Goal: Navigation & Orientation: Find specific page/section

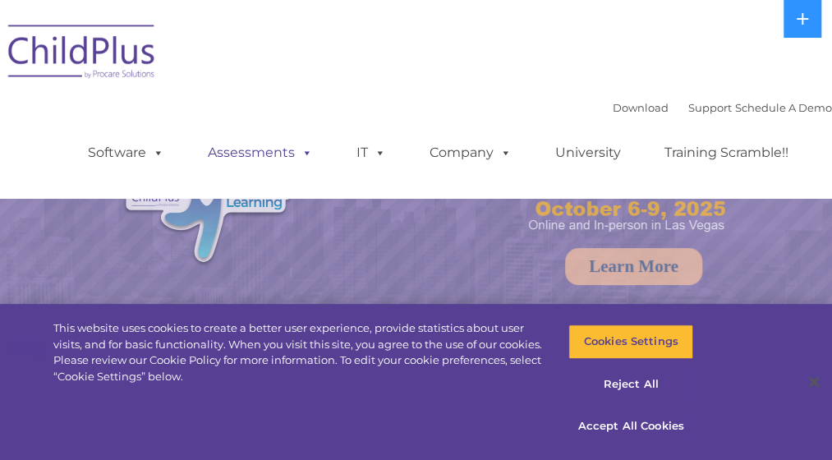
select select "MEDIUM"
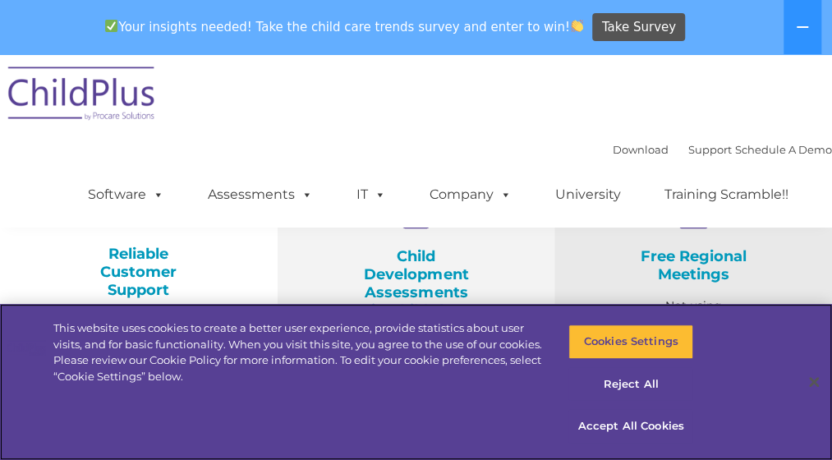
scroll to position [593, 0]
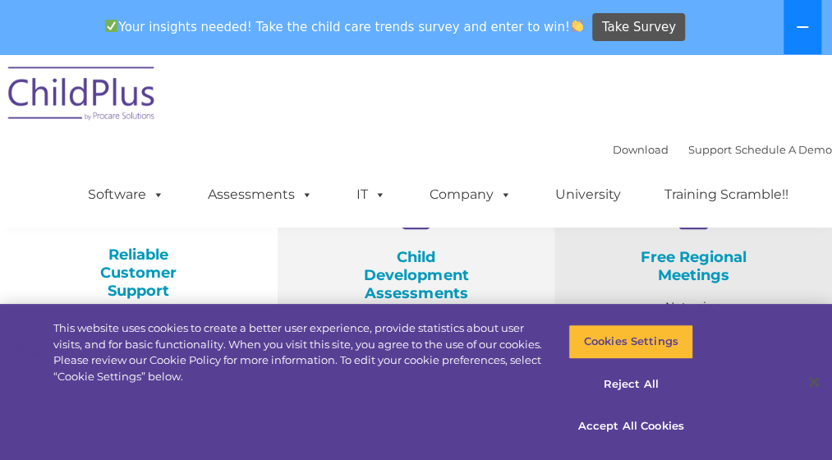
click at [798, 24] on icon at bounding box center [801, 27] width 13 height 13
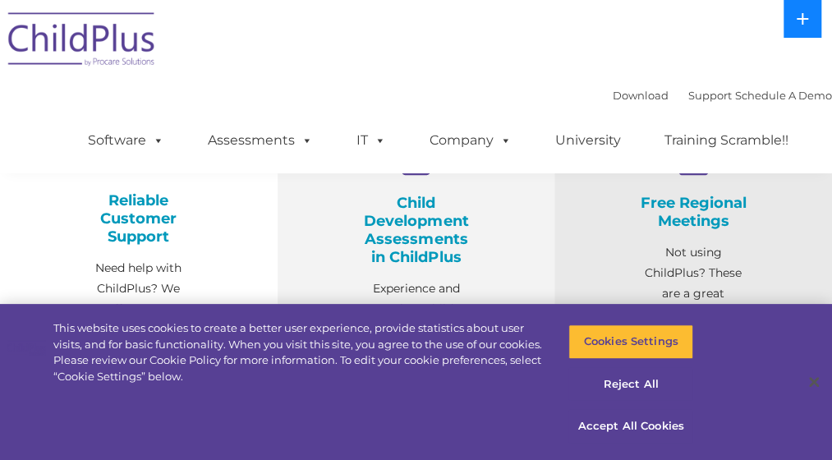
click at [801, 15] on icon at bounding box center [801, 18] width 11 height 11
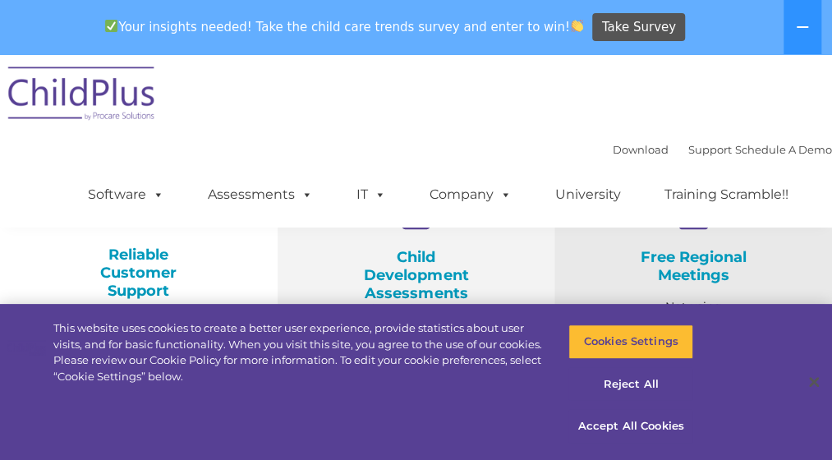
click at [814, 94] on nav "Download Support | Schedule A Demo  MENU MENU Software ChildPlus: The original…" at bounding box center [416, 140] width 832 height 173
click at [803, 24] on icon at bounding box center [801, 27] width 13 height 13
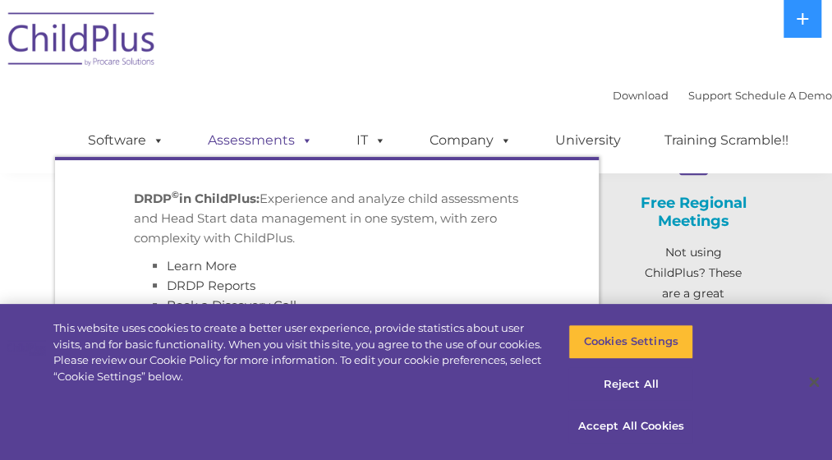
click at [295, 137] on span at bounding box center [304, 140] width 18 height 16
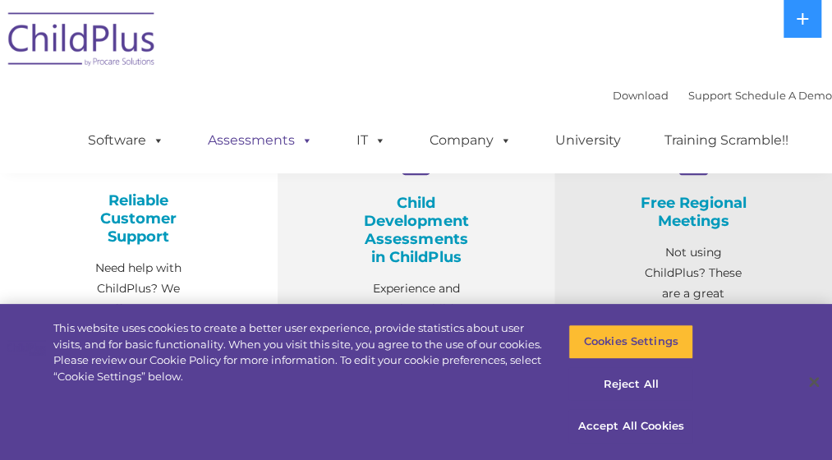
click at [295, 137] on span at bounding box center [304, 140] width 18 height 16
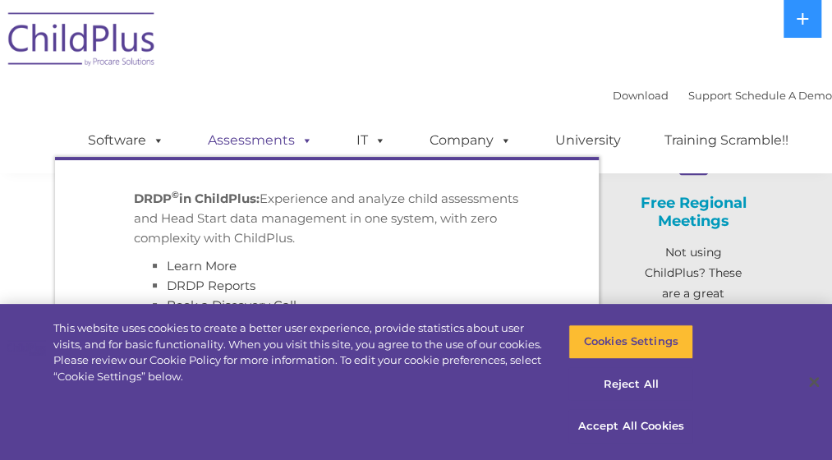
click at [265, 140] on link "Assessments" at bounding box center [260, 140] width 138 height 33
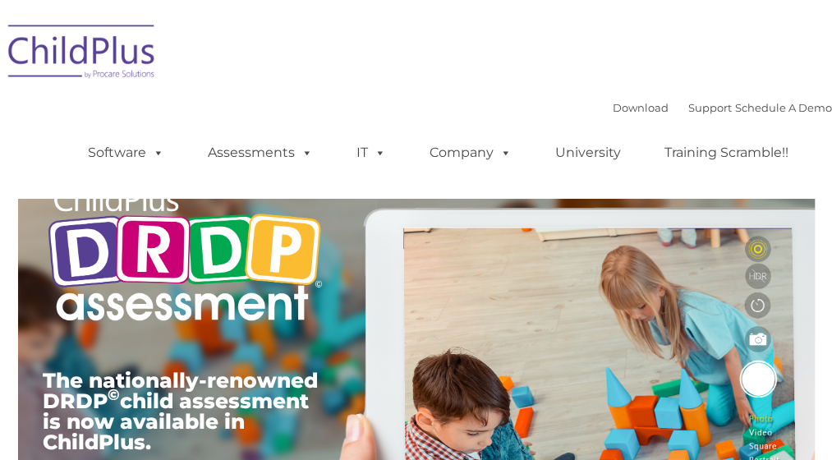
type input ""
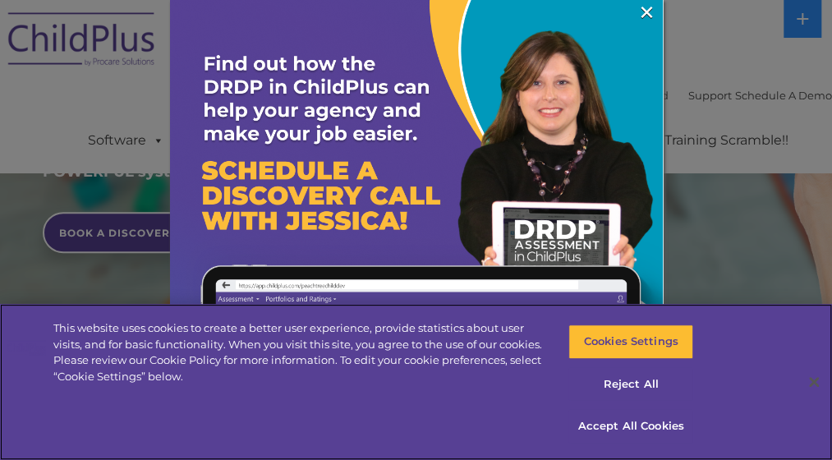
scroll to position [424, 0]
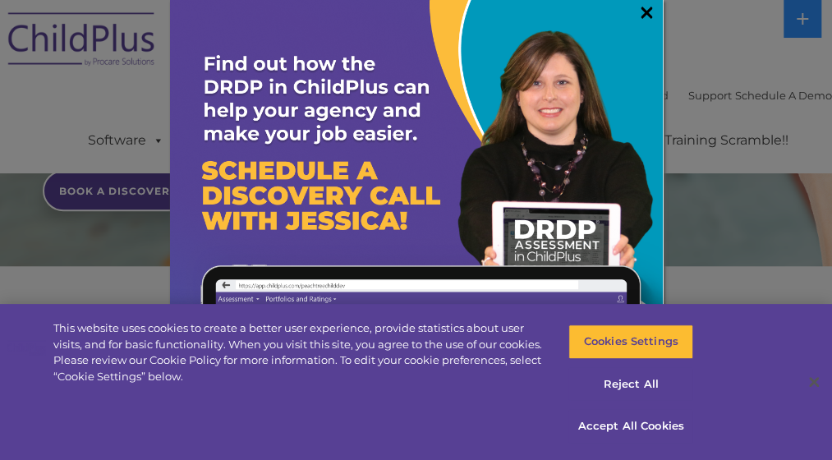
click at [637, 6] on link "×" at bounding box center [646, 12] width 19 height 16
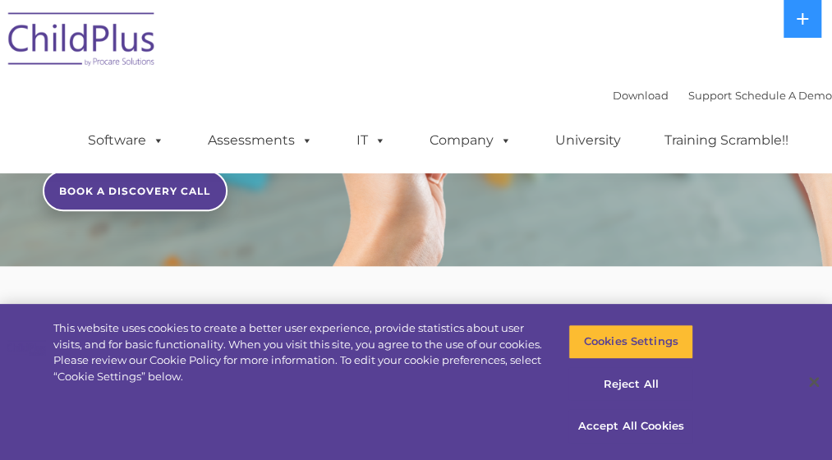
click at [118, 53] on img at bounding box center [82, 42] width 164 height 82
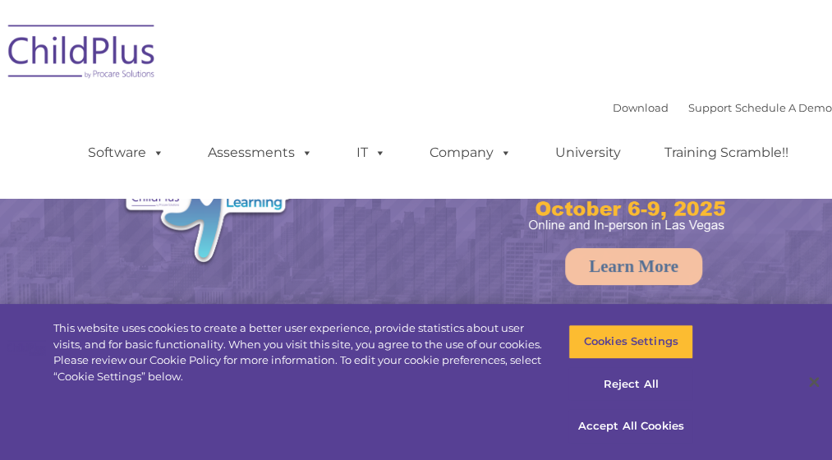
select select "MEDIUM"
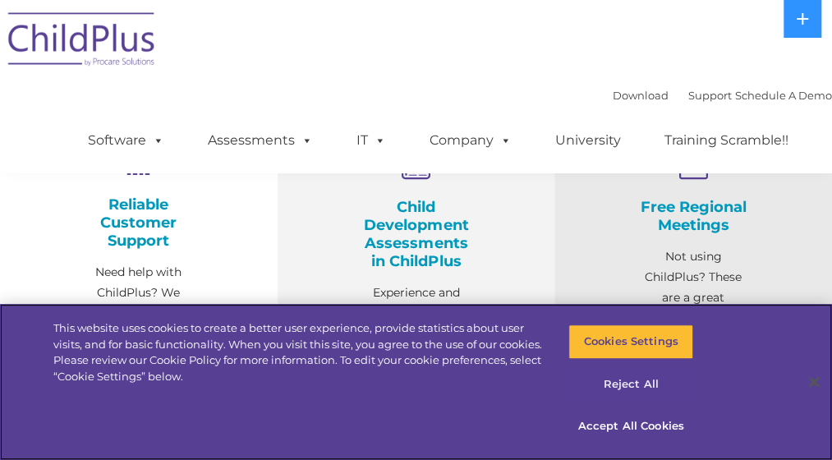
scroll to position [589, 0]
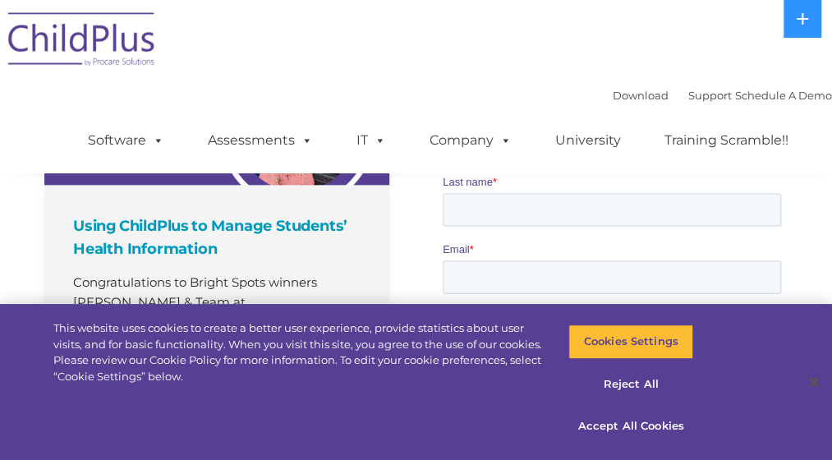
click at [785, 309] on div "Phone number *" at bounding box center [614, 335] width 345 height 53
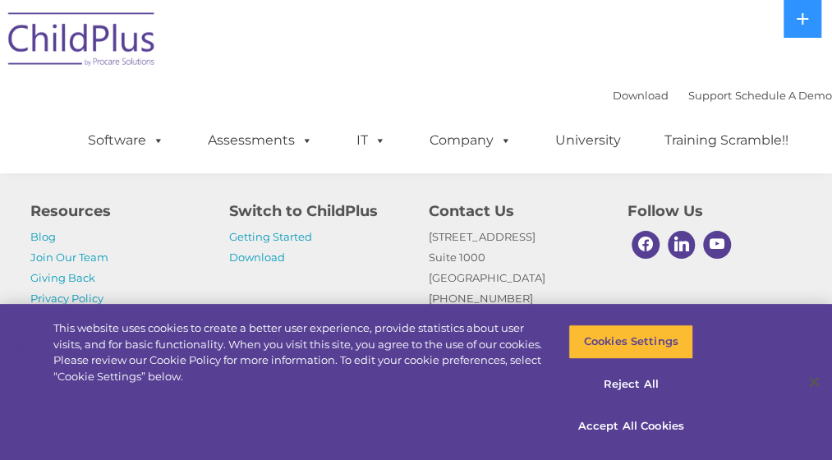
scroll to position [2128, 0]
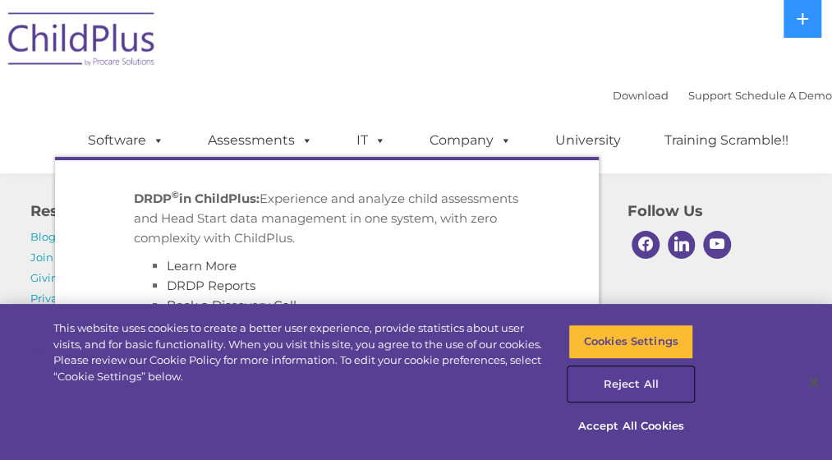
click at [624, 387] on button "Reject All" at bounding box center [630, 384] width 125 height 34
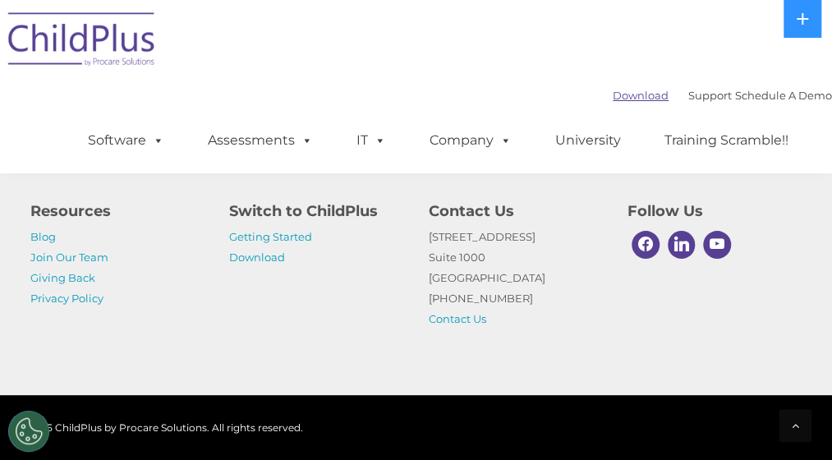
click at [612, 99] on link "Download" at bounding box center [640, 95] width 56 height 13
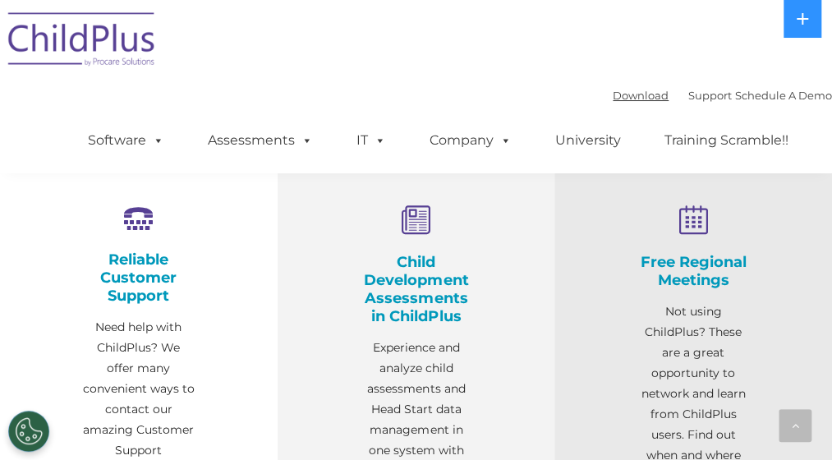
scroll to position [530, 0]
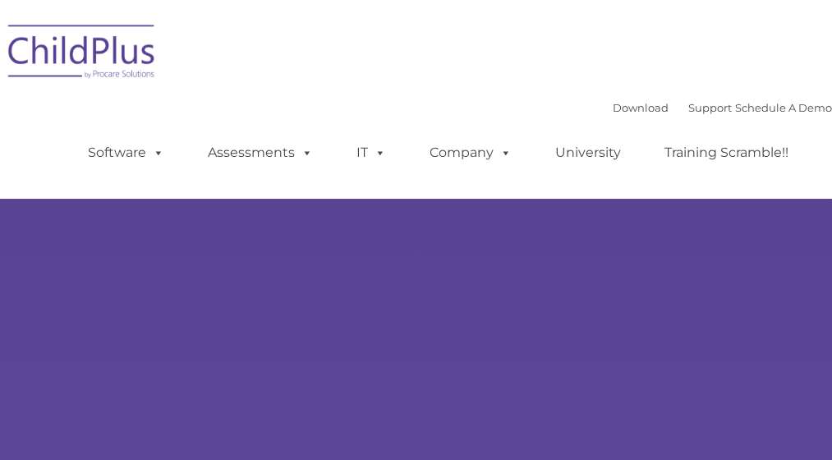
type input ""
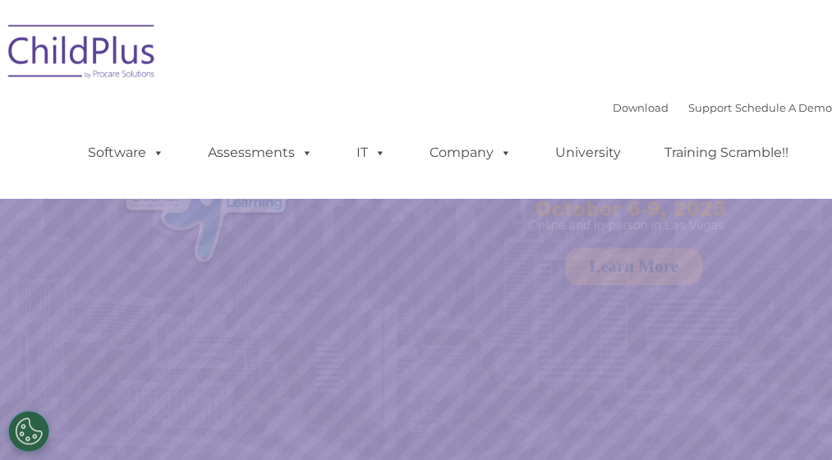
select select "MEDIUM"
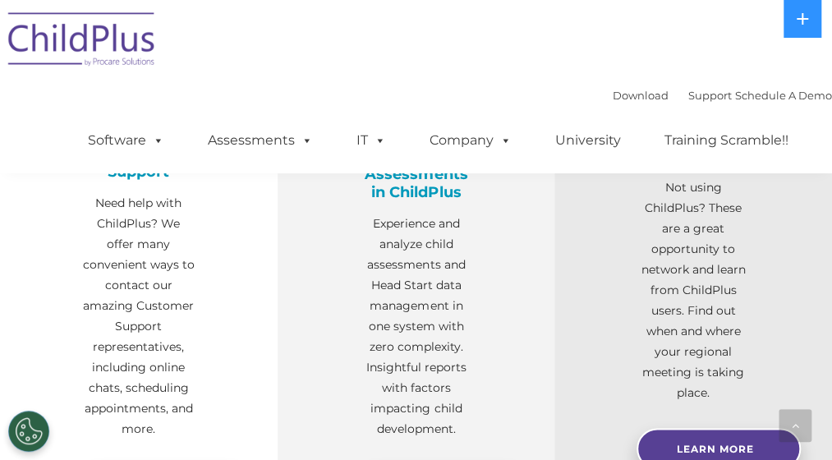
scroll to position [663, 0]
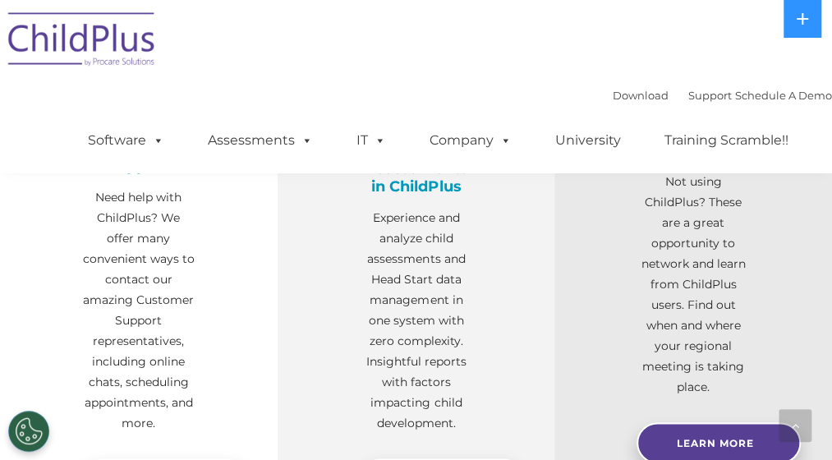
drag, startPoint x: 791, startPoint y: 3, endPoint x: 419, endPoint y: 24, distance: 372.4
click at [419, 24] on div "Download Support | Schedule A Demo  MENU MENU Software ChildPlus: The original…" at bounding box center [416, 86] width 832 height 173
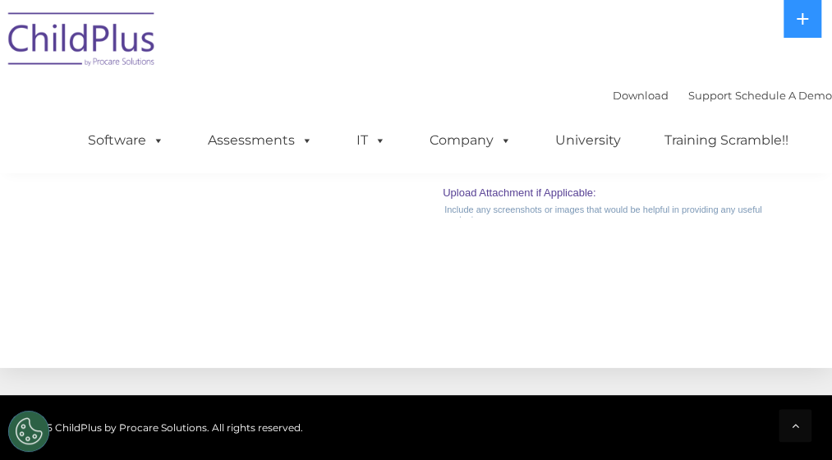
scroll to position [2128, 0]
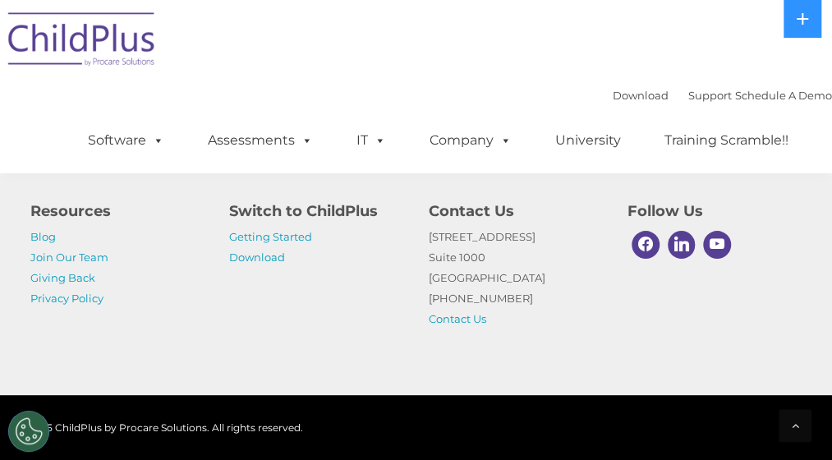
click at [106, 34] on img at bounding box center [82, 42] width 164 height 82
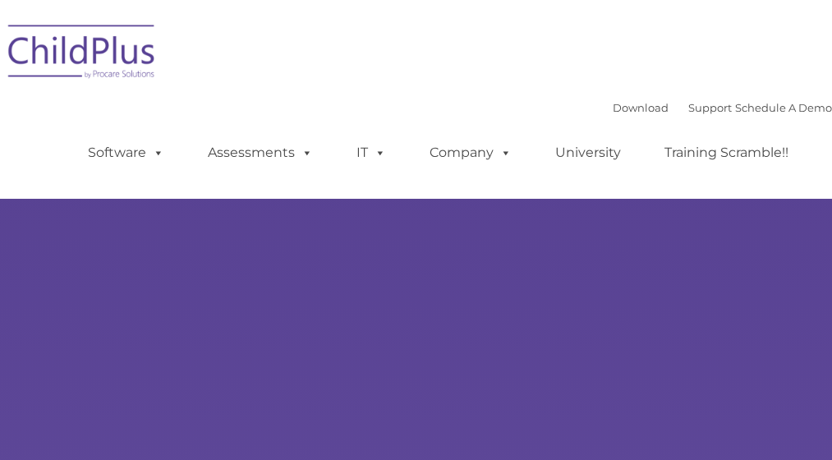
type input ""
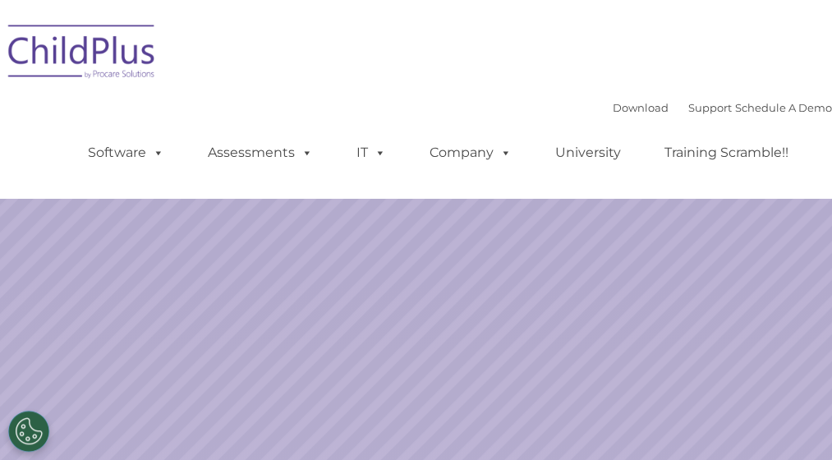
select select "MEDIUM"
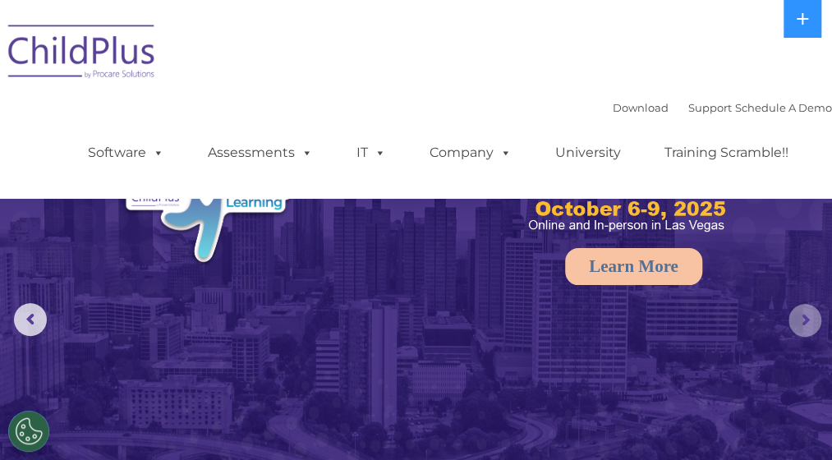
click at [807, 316] on rs-arrow at bounding box center [804, 320] width 33 height 33
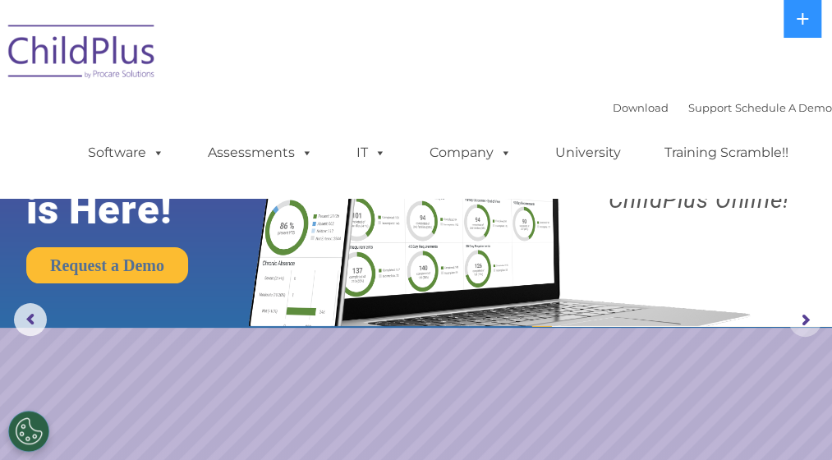
click at [804, 318] on rs-arrow at bounding box center [804, 320] width 33 height 33
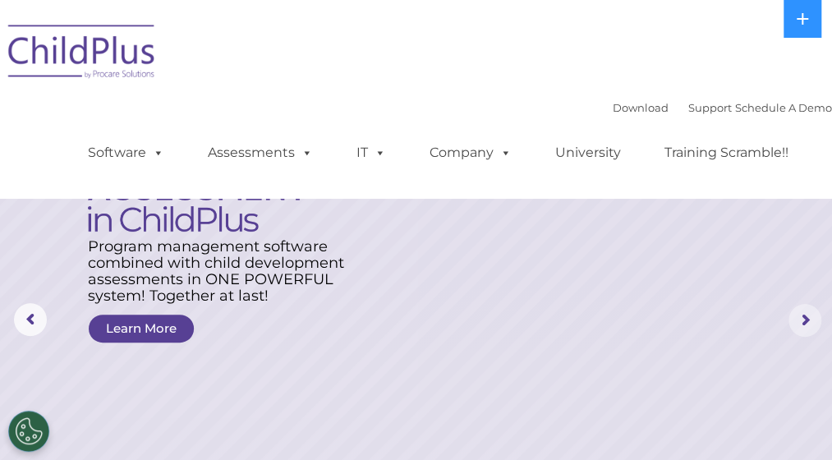
click at [804, 318] on rs-arrow at bounding box center [804, 320] width 33 height 33
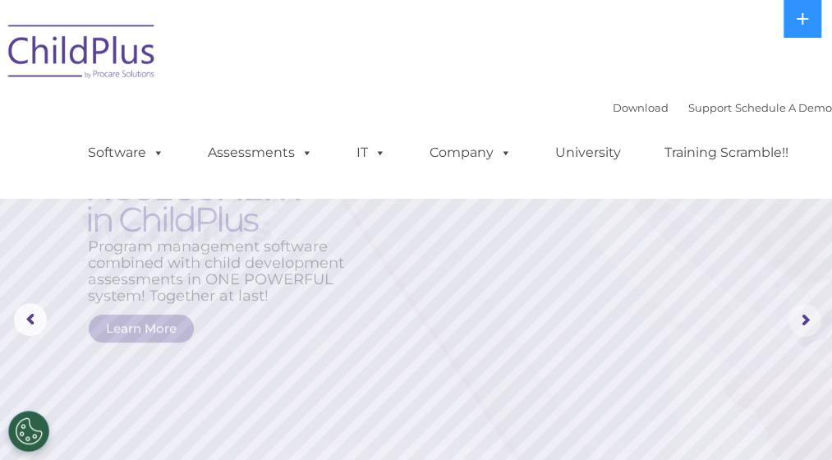
click at [804, 318] on rs-arrow at bounding box center [804, 320] width 33 height 33
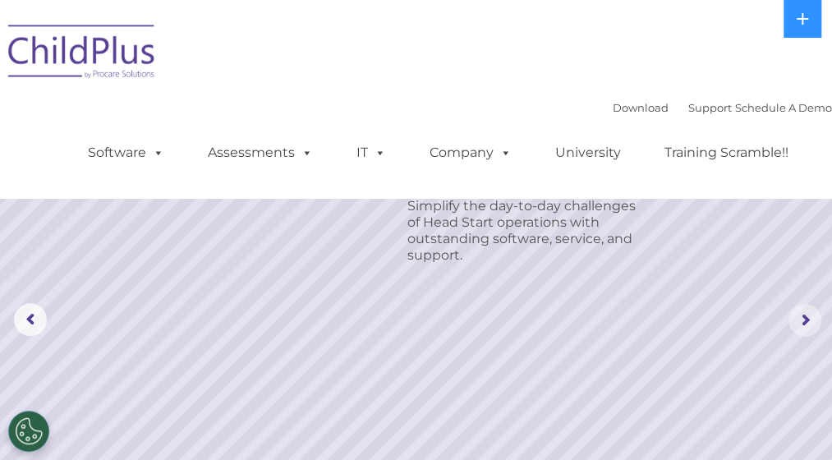
click at [804, 318] on rs-arrow at bounding box center [804, 320] width 33 height 33
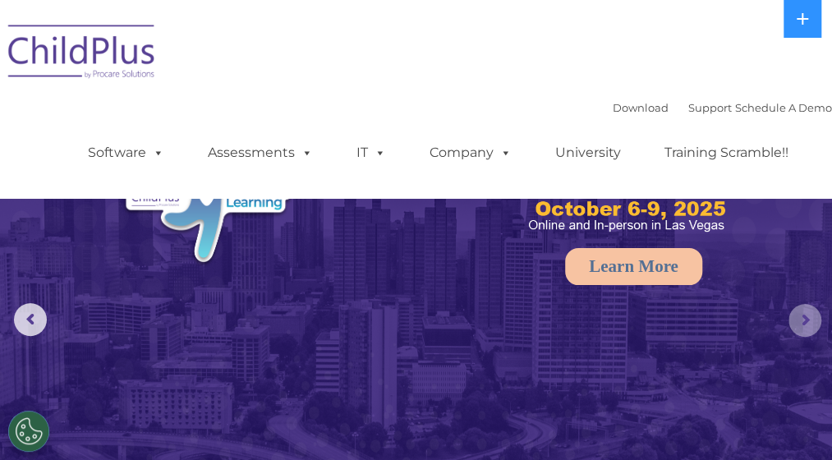
click at [804, 318] on rs-arrow at bounding box center [804, 320] width 33 height 33
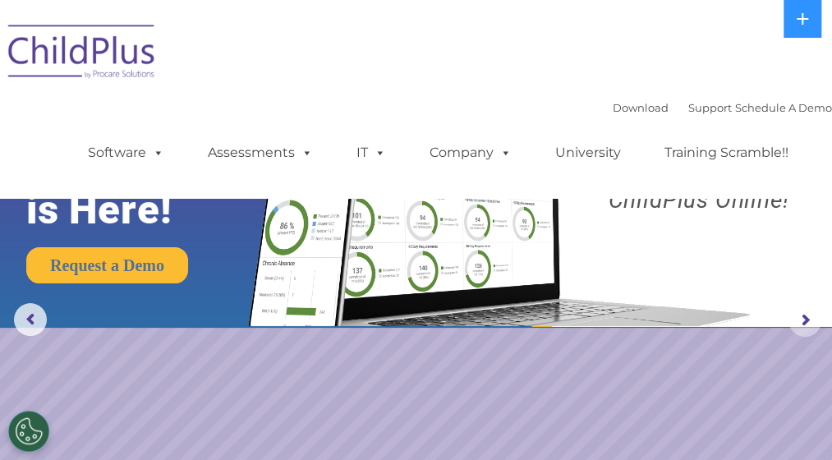
click at [804, 318] on rs-arrow at bounding box center [804, 320] width 33 height 33
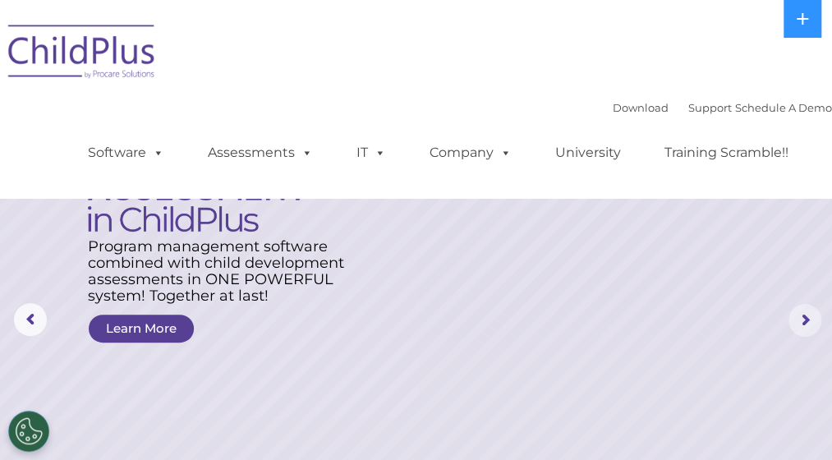
click at [806, 319] on rs-arrow at bounding box center [804, 320] width 33 height 33
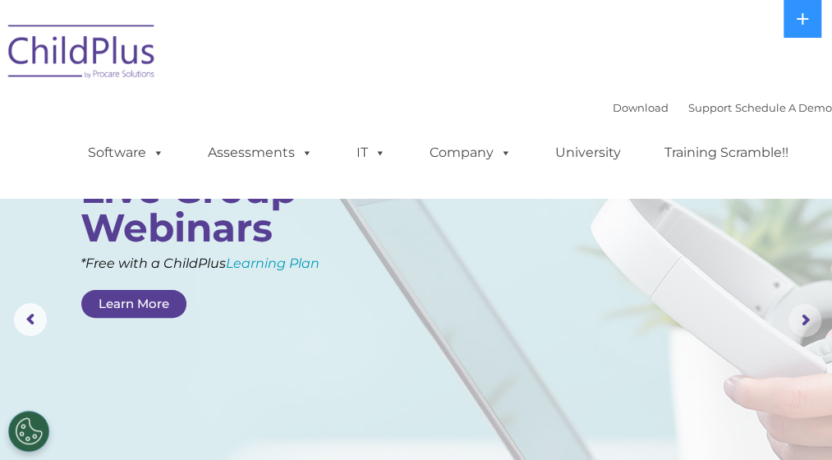
click at [806, 319] on rs-arrow at bounding box center [804, 320] width 33 height 33
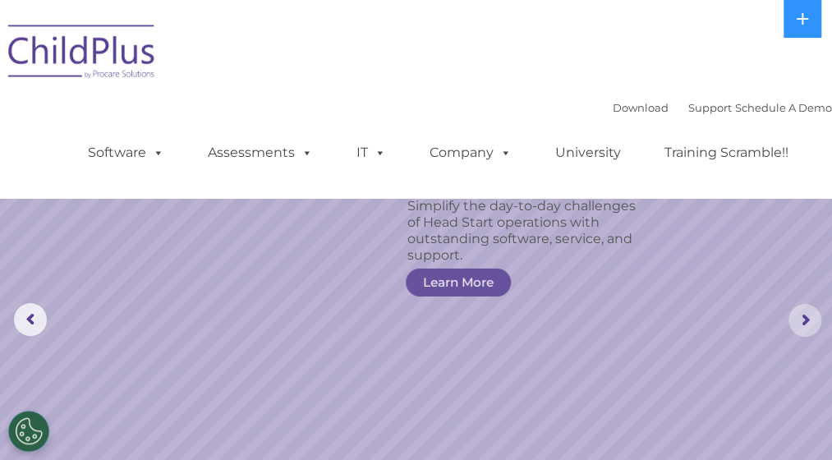
click at [806, 319] on rs-arrow at bounding box center [804, 320] width 33 height 33
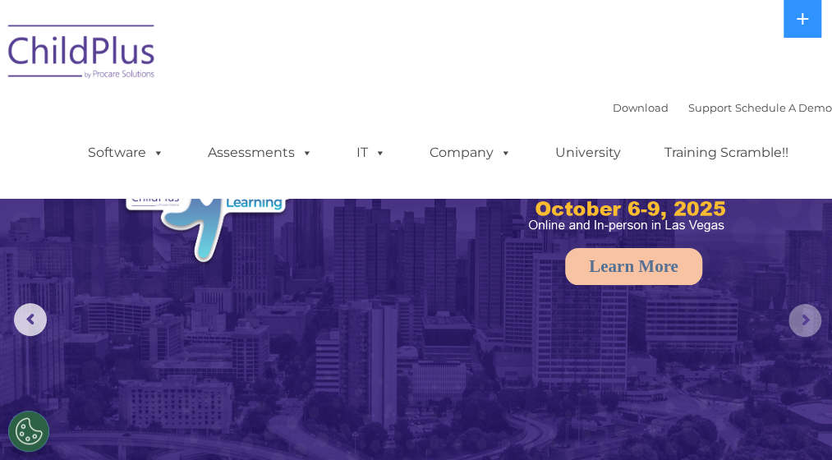
click at [806, 319] on rs-arrow at bounding box center [804, 320] width 33 height 33
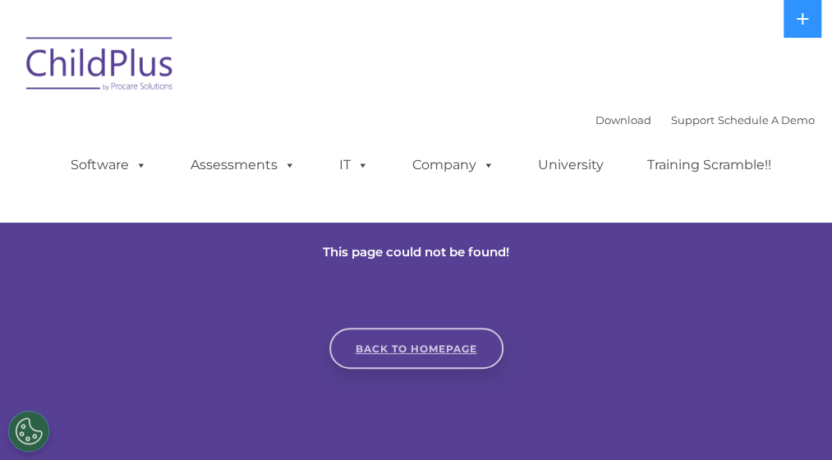
click at [440, 351] on link "Back to homepage" at bounding box center [416, 348] width 174 height 41
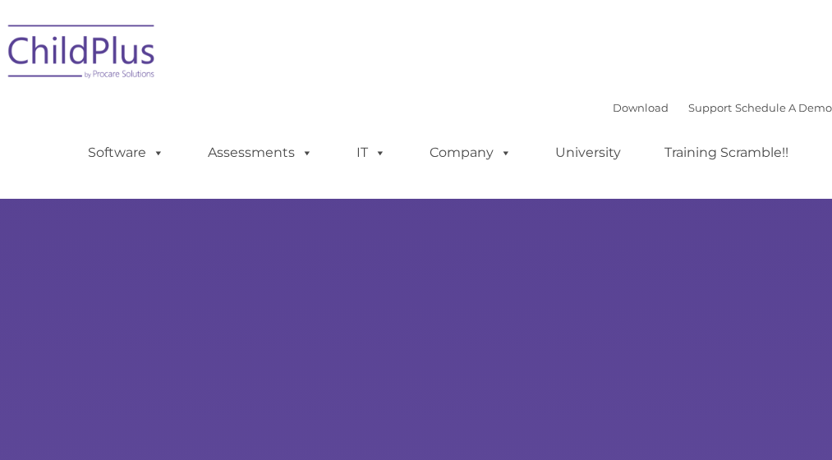
type input ""
click at [440, 351] on div "New Layer Learn More Request a Demo The Future of ChildPlus is Here! Boost your…" at bounding box center [416, 320] width 832 height 640
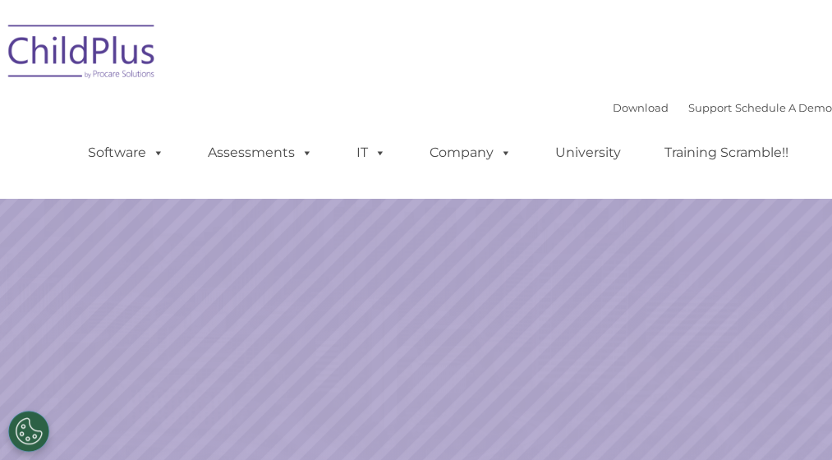
select select "MEDIUM"
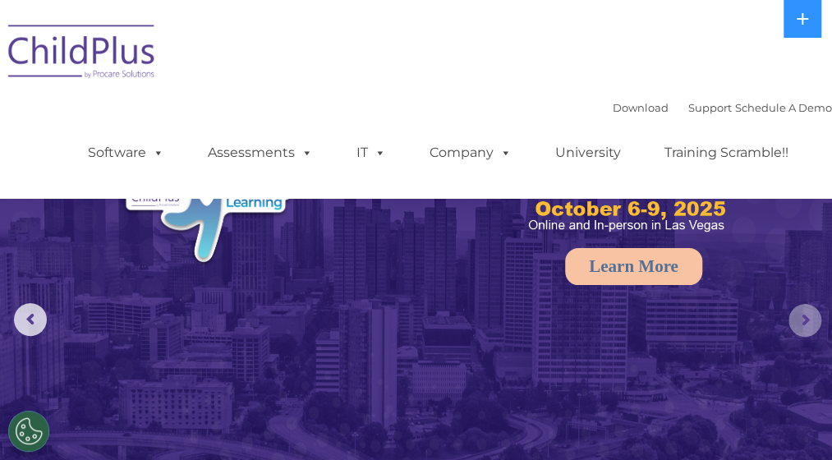
click at [801, 316] on rs-arrow at bounding box center [804, 320] width 33 height 33
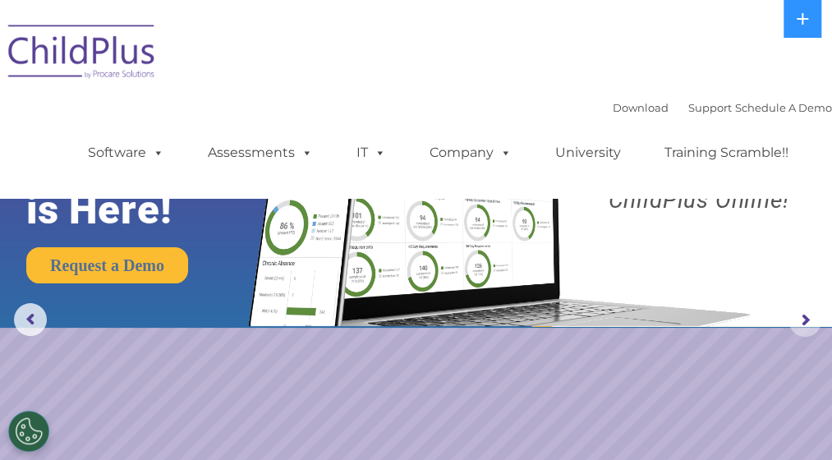
click at [801, 316] on rs-arrow at bounding box center [804, 320] width 33 height 33
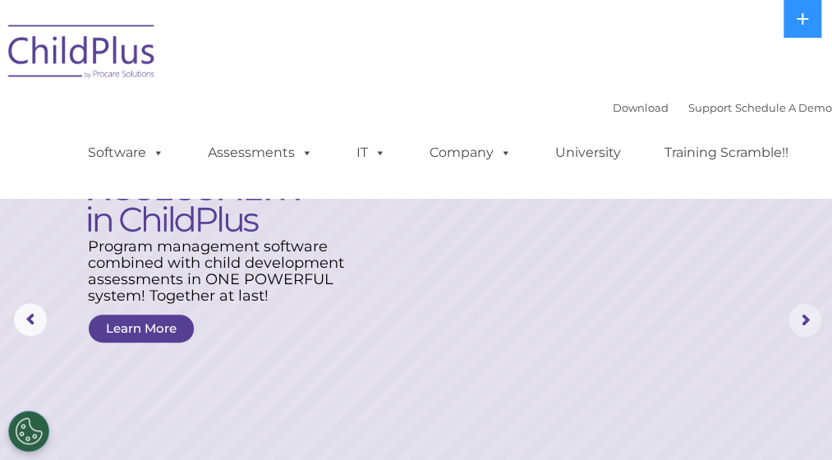
click at [806, 319] on rs-arrow at bounding box center [804, 320] width 33 height 33
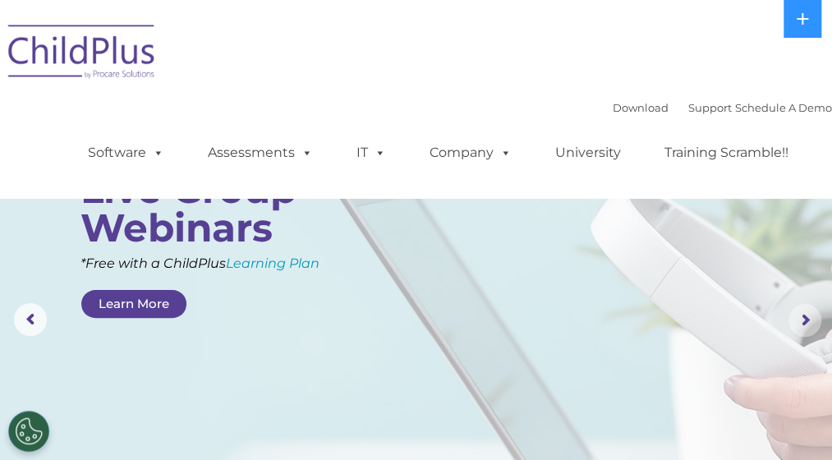
click at [806, 319] on rs-arrow at bounding box center [804, 320] width 33 height 33
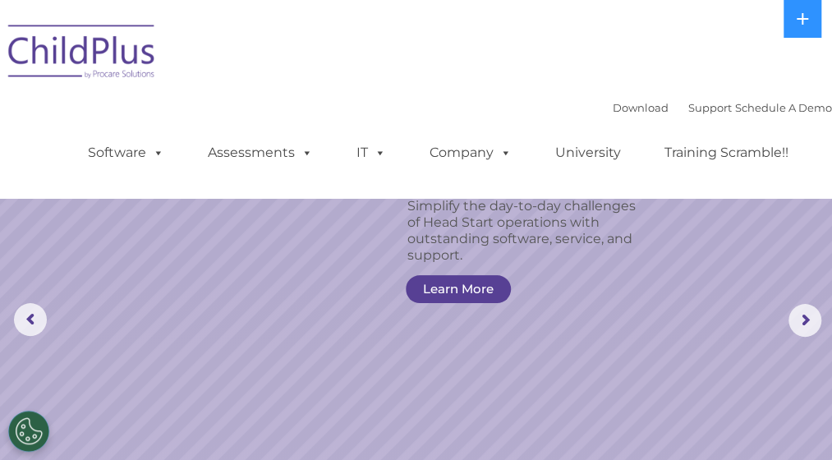
drag, startPoint x: 785, startPoint y: 2, endPoint x: 400, endPoint y: 74, distance: 391.6
click at [400, 74] on div "Download Support | Schedule A Demo  MENU MENU Software ChildPlus: The original…" at bounding box center [416, 98] width 832 height 173
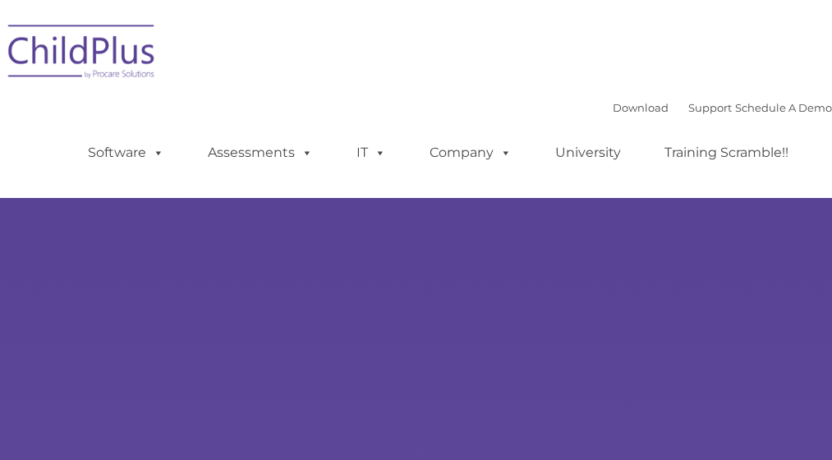
type input ""
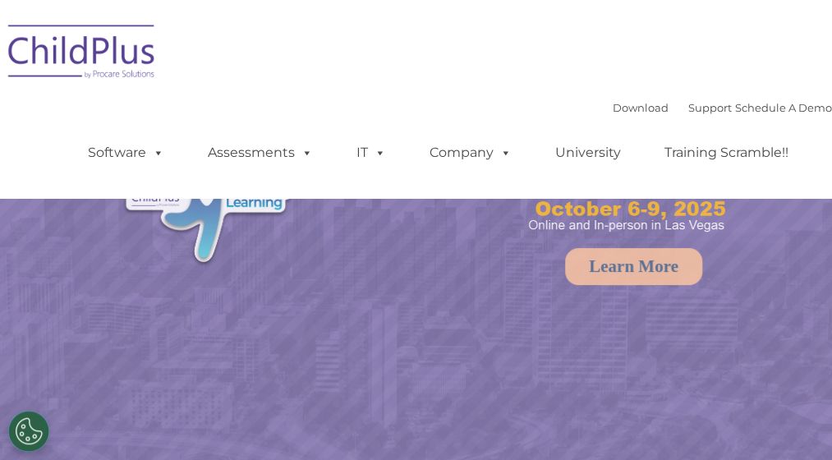
select select "MEDIUM"
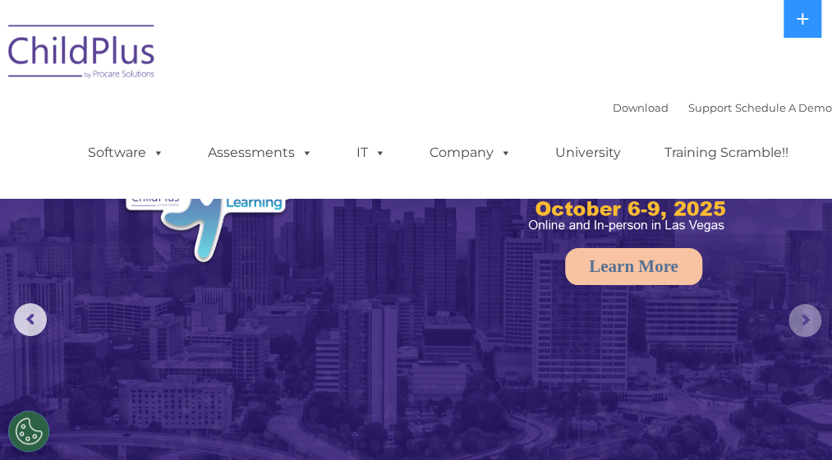
click at [805, 318] on rs-arrow at bounding box center [804, 320] width 33 height 33
